Goal: Information Seeking & Learning: Find specific fact

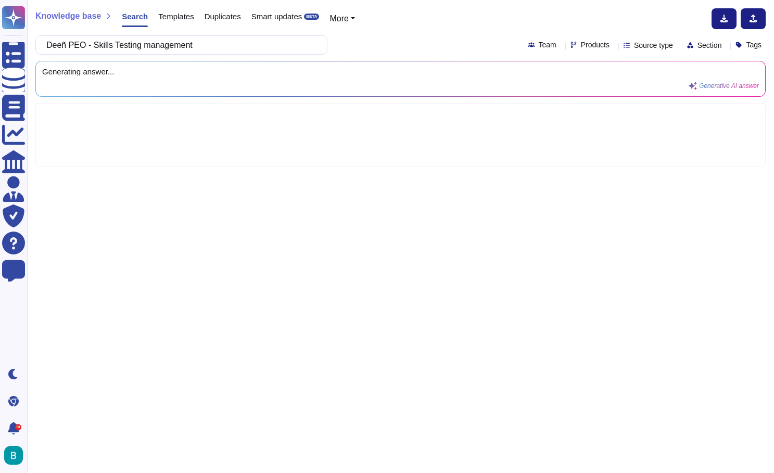
click at [71, 42] on input "Deeñ PEO - Skills Testing management" at bounding box center [178, 45] width 275 height 18
click at [407, 42] on div "[PERSON_NAME] PEO - Skills Testing management Team Products Source type Section…" at bounding box center [400, 44] width 731 height 19
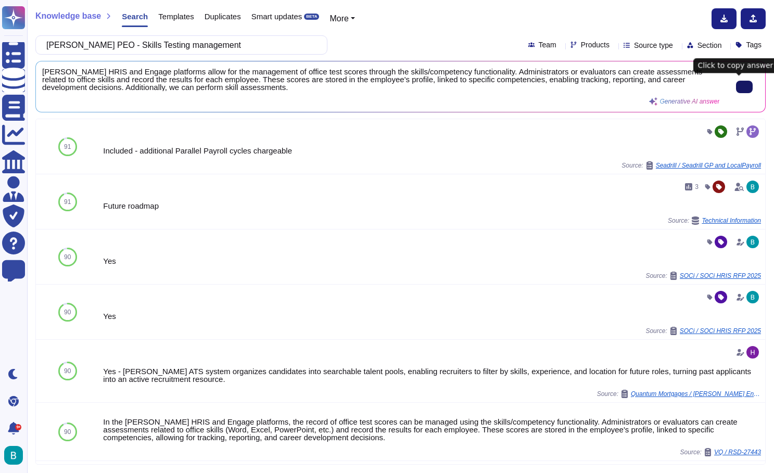
click at [746, 85] on button at bounding box center [744, 87] width 17 height 12
click at [175, 46] on input "[PERSON_NAME] PEO - Skills Testing management" at bounding box center [178, 45] width 275 height 18
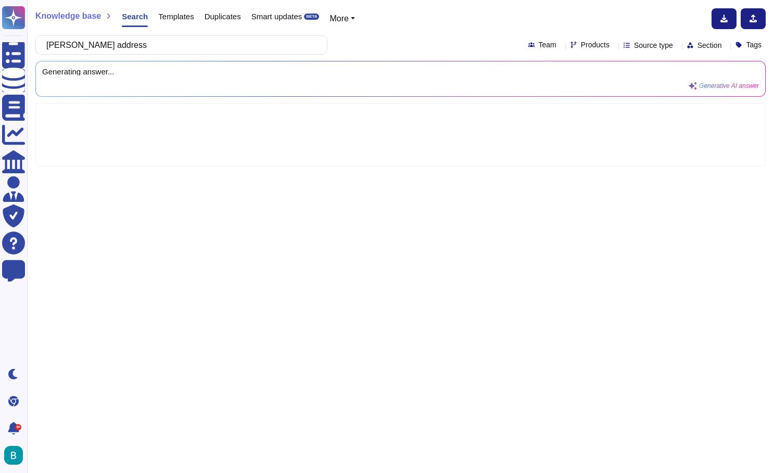
click at [359, 45] on div "[PERSON_NAME] address Team Products Source type Section Tags" at bounding box center [400, 44] width 731 height 19
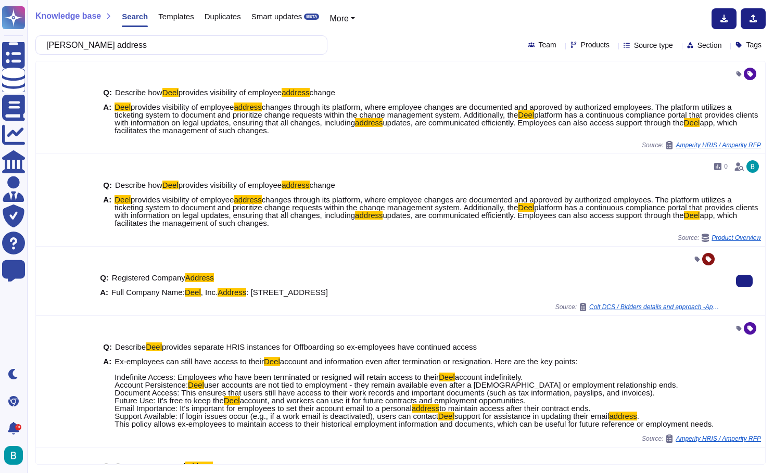
drag, startPoint x: 360, startPoint y: 298, endPoint x: 144, endPoint y: 305, distance: 216.7
click at [144, 296] on div "A: Full Company Name: [PERSON_NAME] , Inc. Address : [STREET_ADDRESS]" at bounding box center [410, 292] width 620 height 8
copy span "[STREET_ADDRESS]"
click at [281, 43] on input "[PERSON_NAME] address" at bounding box center [178, 45] width 275 height 18
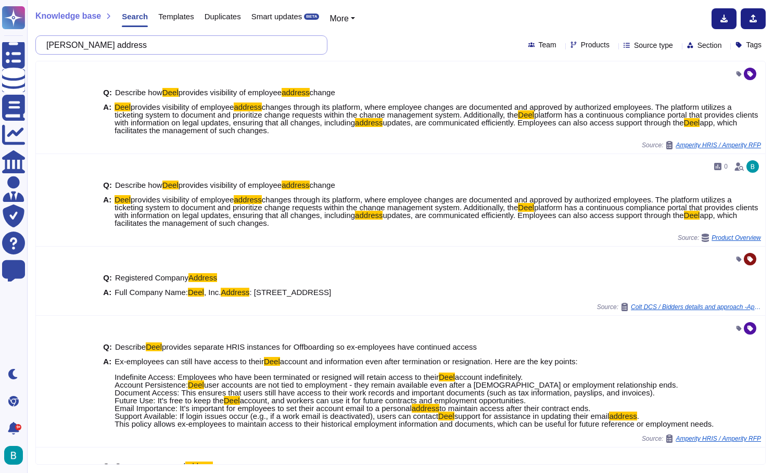
click at [281, 43] on input "[PERSON_NAME] address" at bounding box center [178, 45] width 275 height 18
paste input "Provide a brief description of your organization legal status, size, and whethe…"
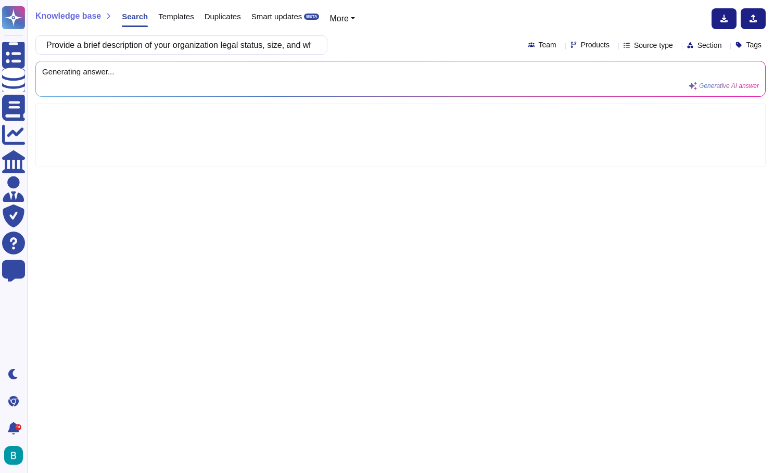
click at [398, 53] on div "Provide a brief description of your organization legal status, size, and whethe…" at bounding box center [400, 44] width 731 height 19
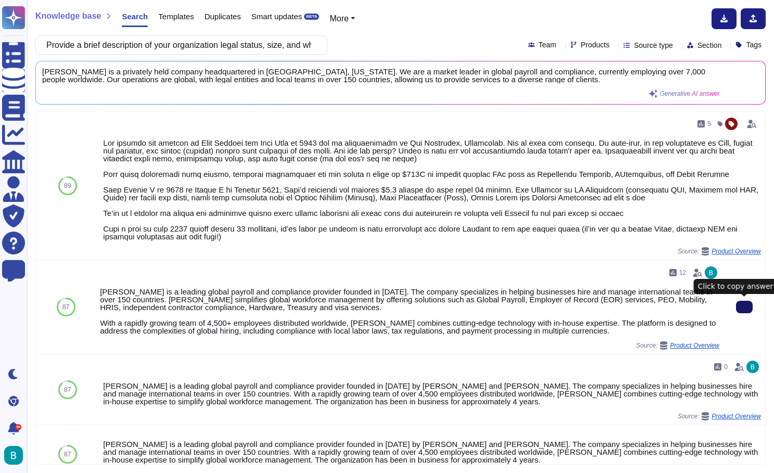
click at [750, 309] on button at bounding box center [744, 307] width 17 height 12
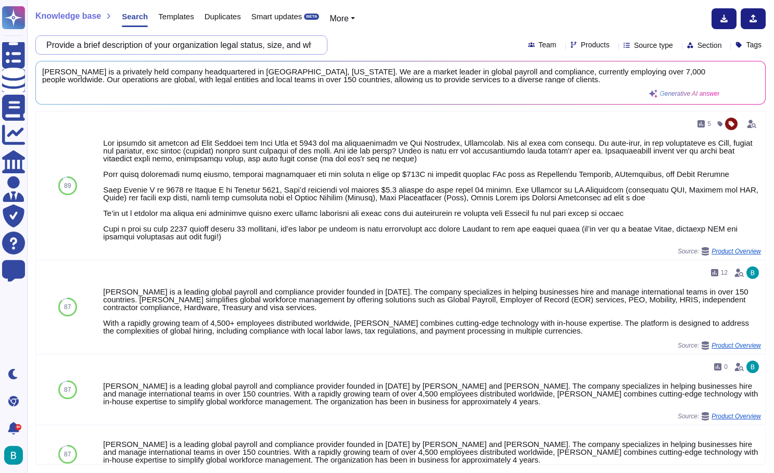
click at [238, 46] on input "Provide a brief description of your organization legal status, size, and whethe…" at bounding box center [178, 45] width 275 height 18
paste input "What types of reporting tools will be used?"
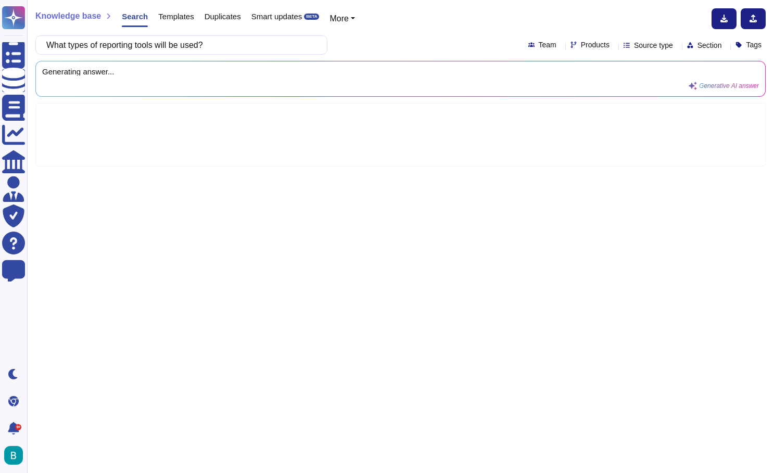
click at [375, 48] on div "What types of reporting tools will be used? Team Products Source type Section T…" at bounding box center [400, 44] width 731 height 19
click at [59, 44] on input "What types of reporting tools will be used?" at bounding box center [178, 45] width 275 height 18
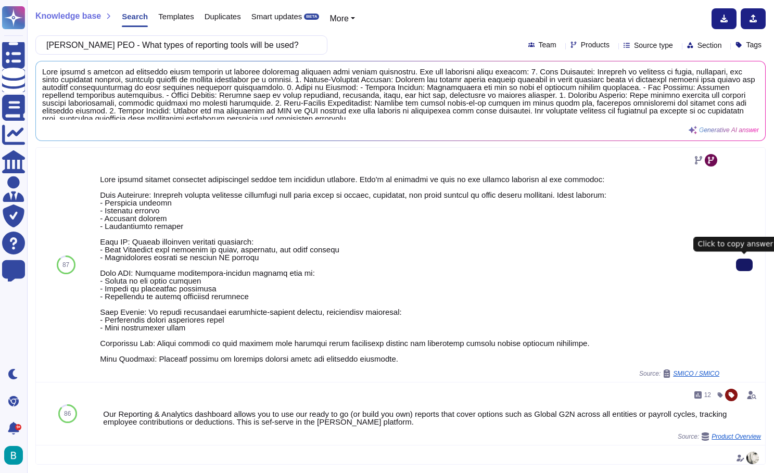
click at [745, 265] on icon at bounding box center [745, 265] width 0 height 0
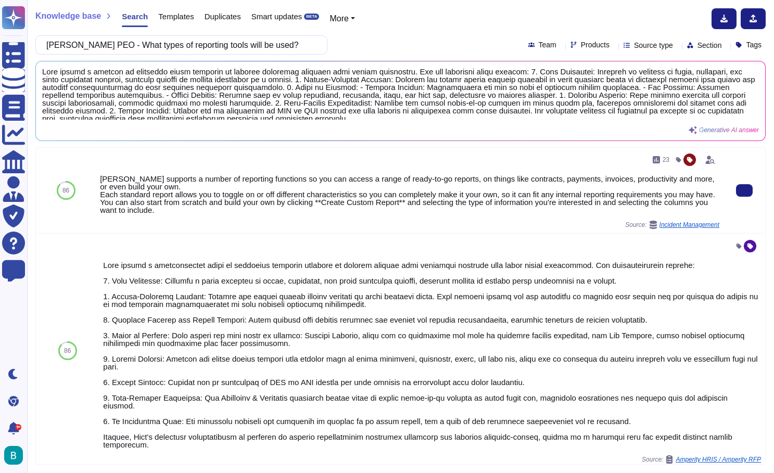
scroll to position [367, 0]
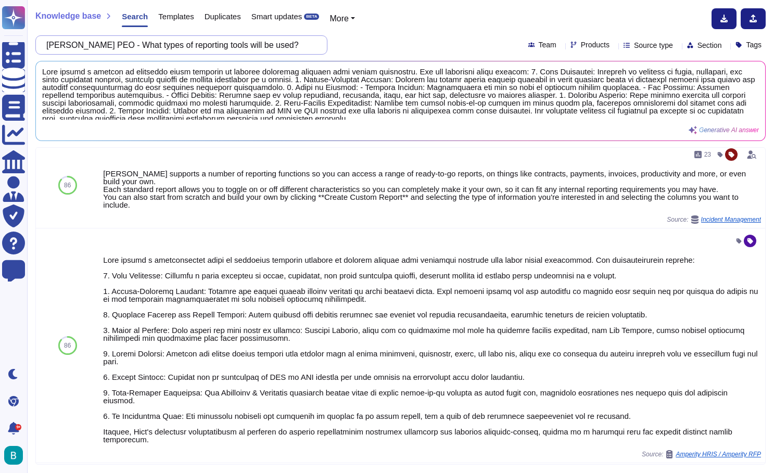
click at [176, 42] on input "[PERSON_NAME] PEO - What types of reporting tools will be used?" at bounding box center [178, 45] width 275 height 18
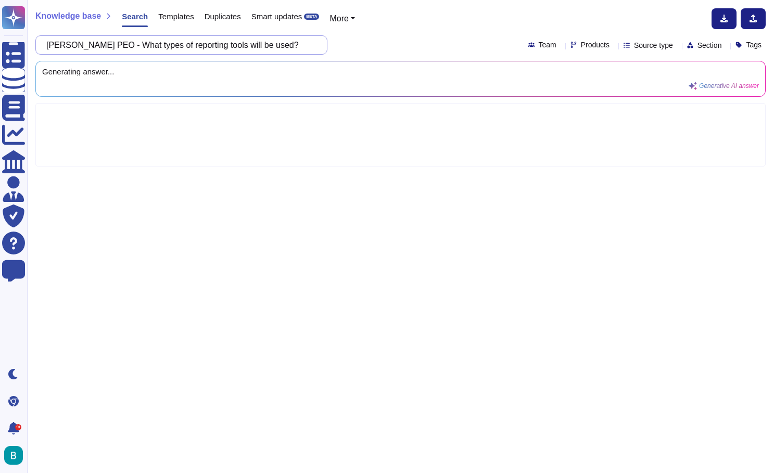
scroll to position [0, 0]
click at [387, 47] on div "[PERSON_NAME] EIN Team Products Source type Section Tags" at bounding box center [400, 44] width 731 height 19
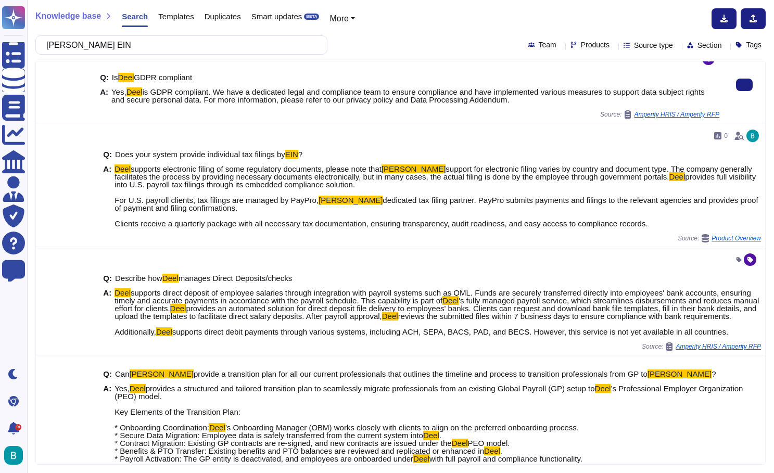
scroll to position [437, 0]
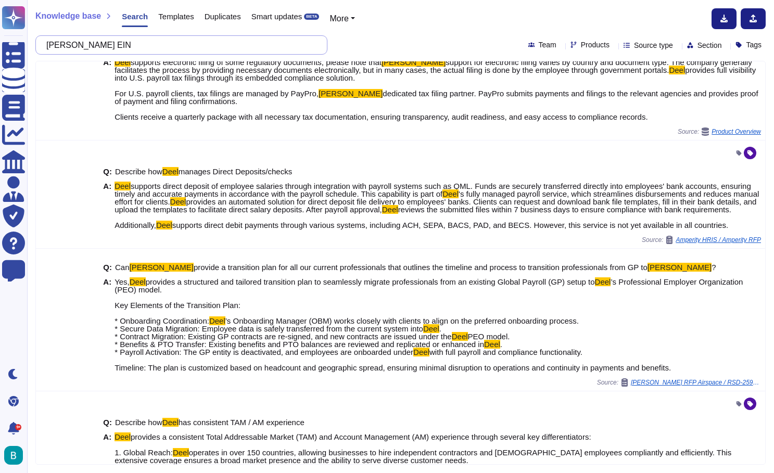
click at [230, 42] on input "[PERSON_NAME] EIN" at bounding box center [178, 45] width 275 height 18
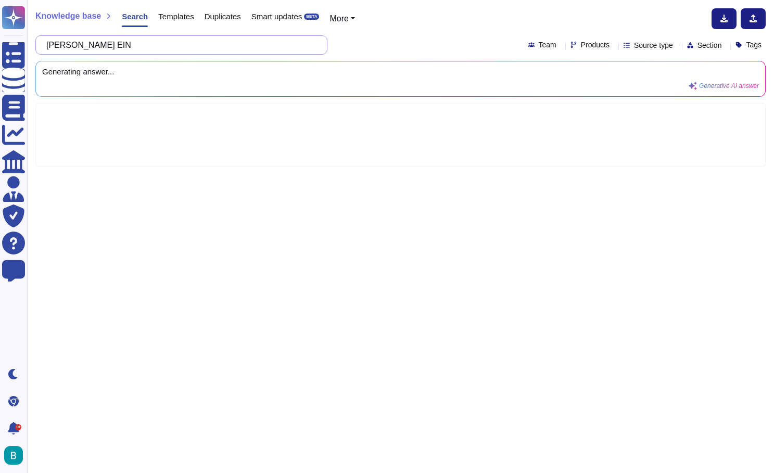
scroll to position [0, 0]
click at [422, 22] on div "Knowledge base Search Templates Duplicates Smart updates BETA More" at bounding box center [396, 18] width 723 height 21
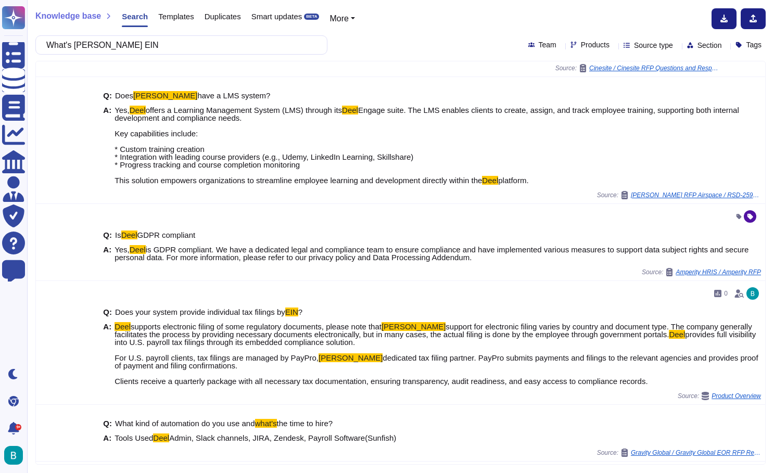
scroll to position [443, 0]
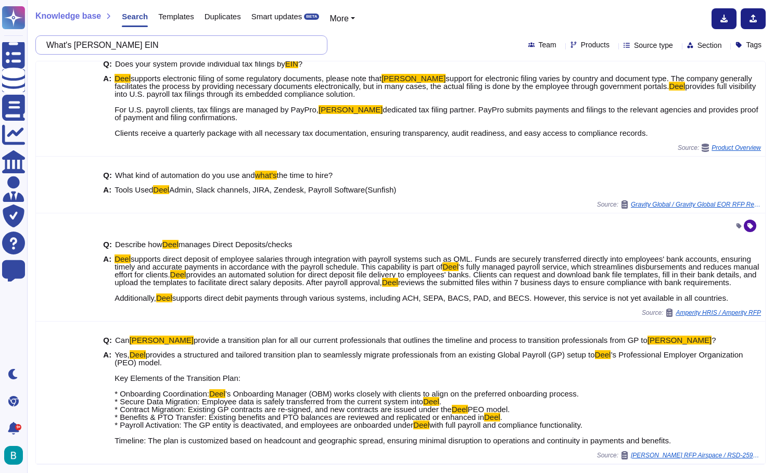
click at [213, 48] on input "What's [PERSON_NAME] EIN" at bounding box center [178, 45] width 275 height 18
paste input "☐ The subcontracting entity is a for-profit corporation and certifies that it i…"
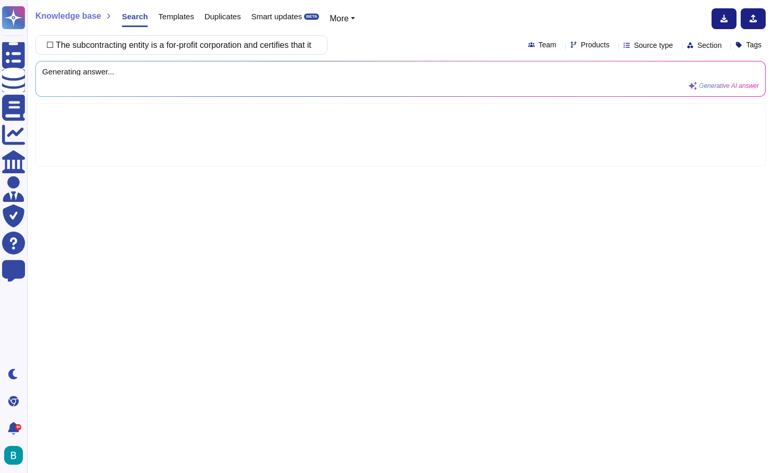
click at [398, 33] on div "Knowledge base Search Templates Duplicates Smart updates BETA More ☐ The subcon…" at bounding box center [400, 236] width 747 height 473
type input "☐ The subcontracting entity is a for-profit corporation and certifies that it i…"
